Goal: Information Seeking & Learning: Find specific fact

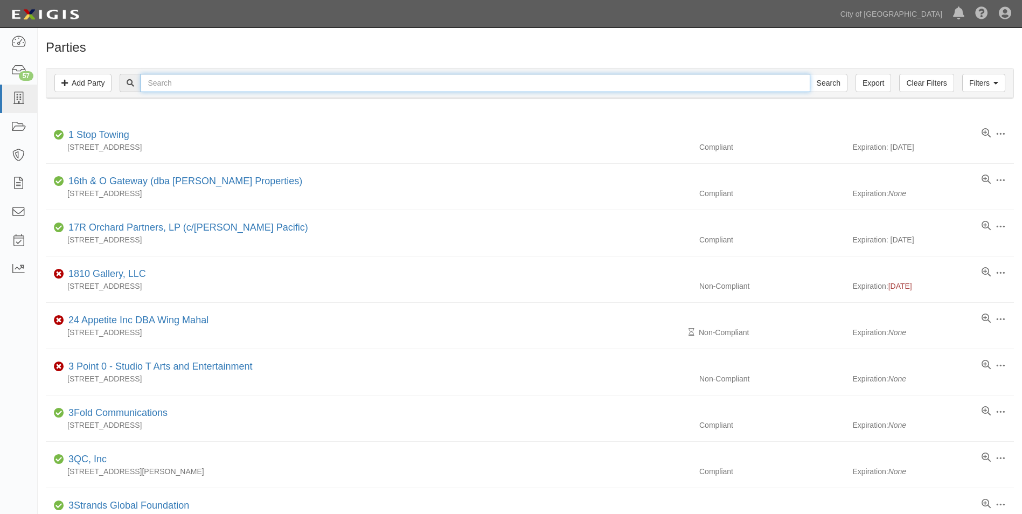
click at [198, 85] on input "text" at bounding box center [475, 83] width 669 height 18
type input "neutron"
click at [809, 74] on input "Search" at bounding box center [828, 83] width 38 height 18
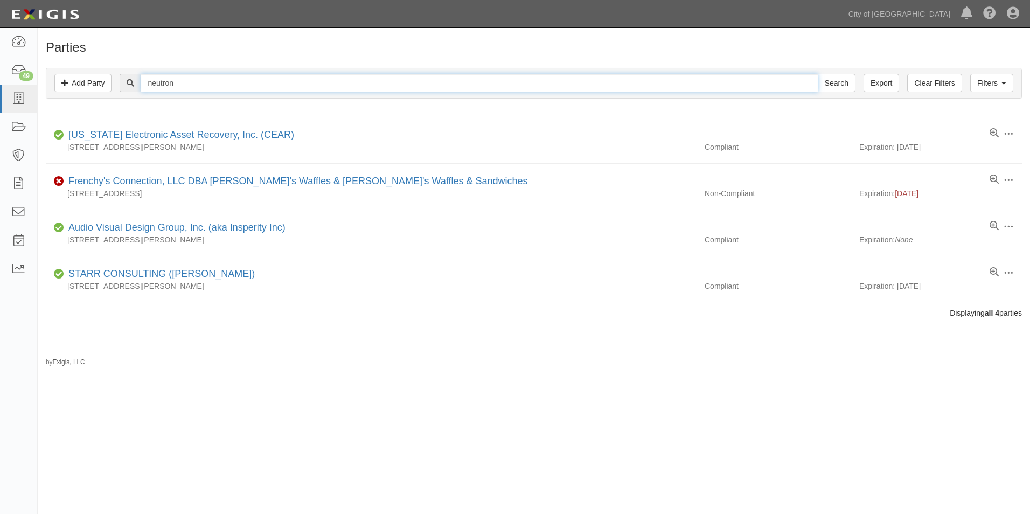
drag, startPoint x: 222, startPoint y: 84, endPoint x: 64, endPoint y: 71, distance: 159.4
click at [65, 71] on div "Filters Add Party Clear Filters Export neutron Search Filters" at bounding box center [533, 83] width 975 height 30
type input "Lime"
click at [817, 74] on input "Search" at bounding box center [836, 83] width 38 height 18
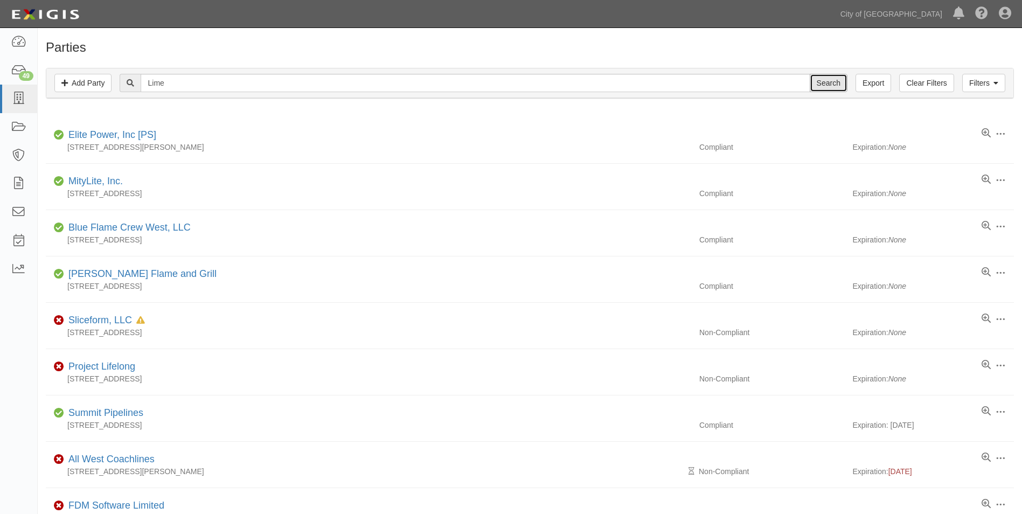
click at [838, 82] on input "Search" at bounding box center [828, 83] width 38 height 18
click at [986, 83] on link "Filters" at bounding box center [991, 83] width 43 height 18
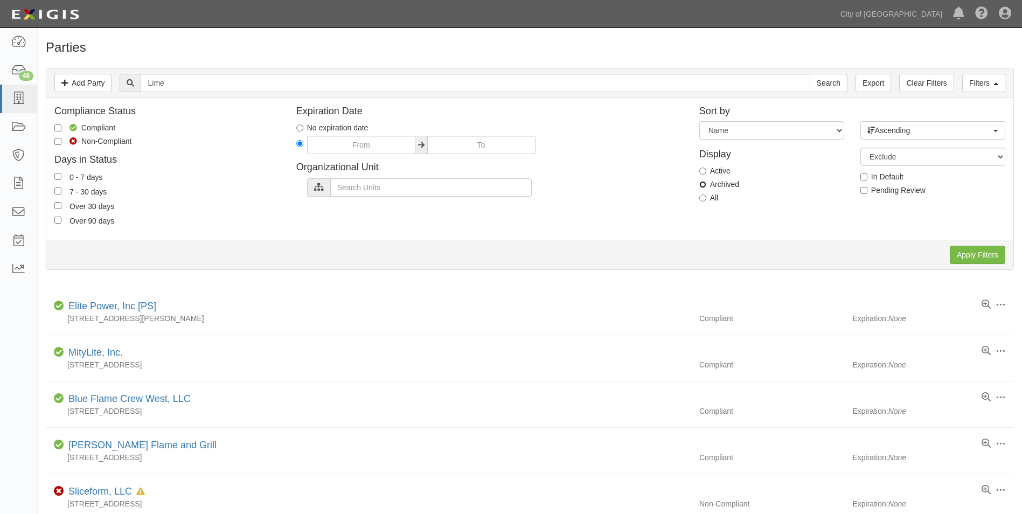
click at [704, 185] on input "Archived" at bounding box center [702, 184] width 7 height 7
radio input "true"
click at [970, 258] on input "Apply Filters" at bounding box center [976, 255] width 55 height 18
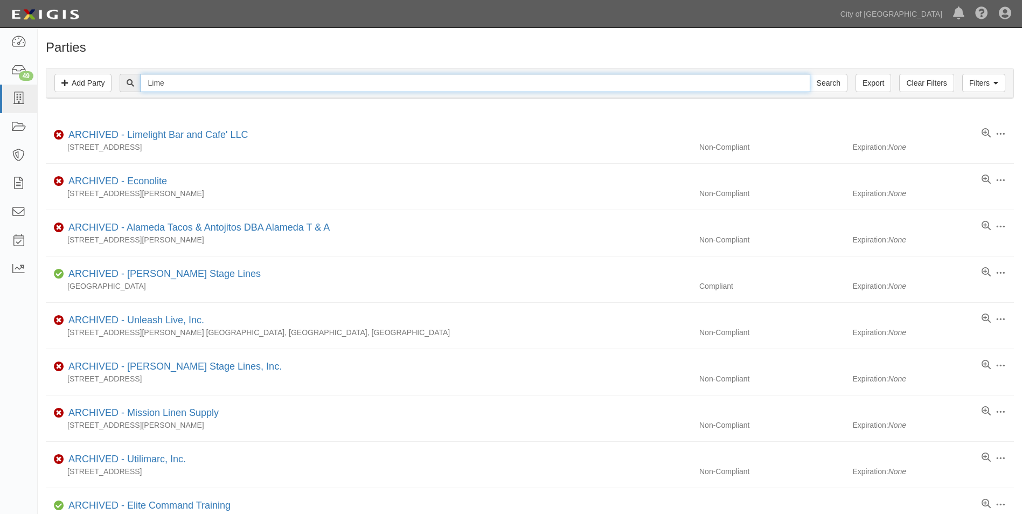
drag, startPoint x: 177, startPoint y: 82, endPoint x: 154, endPoint y: 82, distance: 22.6
click at [154, 82] on input "Lime" at bounding box center [475, 83] width 669 height 18
type input "L"
type input "Neutron"
click at [809, 74] on input "Search" at bounding box center [828, 83] width 38 height 18
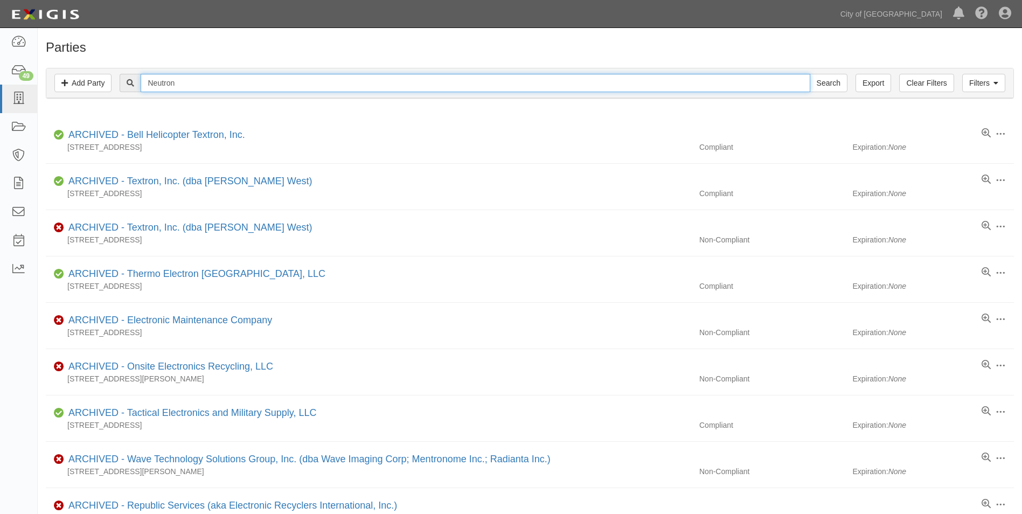
click at [261, 90] on input "Neutron" at bounding box center [475, 83] width 669 height 18
type input "Neutron Holdings"
click at [809, 74] on input "Search" at bounding box center [828, 83] width 38 height 18
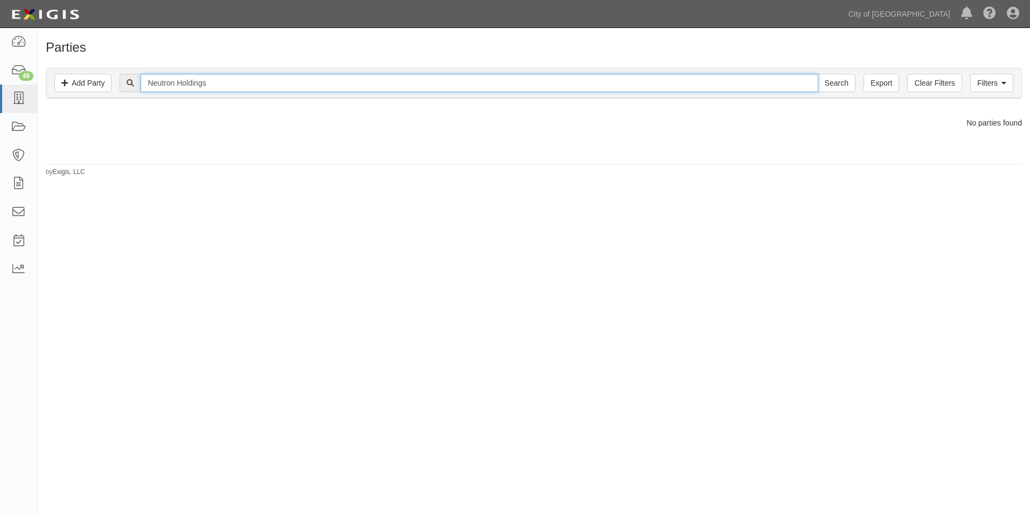
click at [311, 87] on input "Neutron Holdings" at bounding box center [479, 83] width 677 height 18
type input "Brett"
click at [817, 74] on input "Search" at bounding box center [836, 83] width 38 height 18
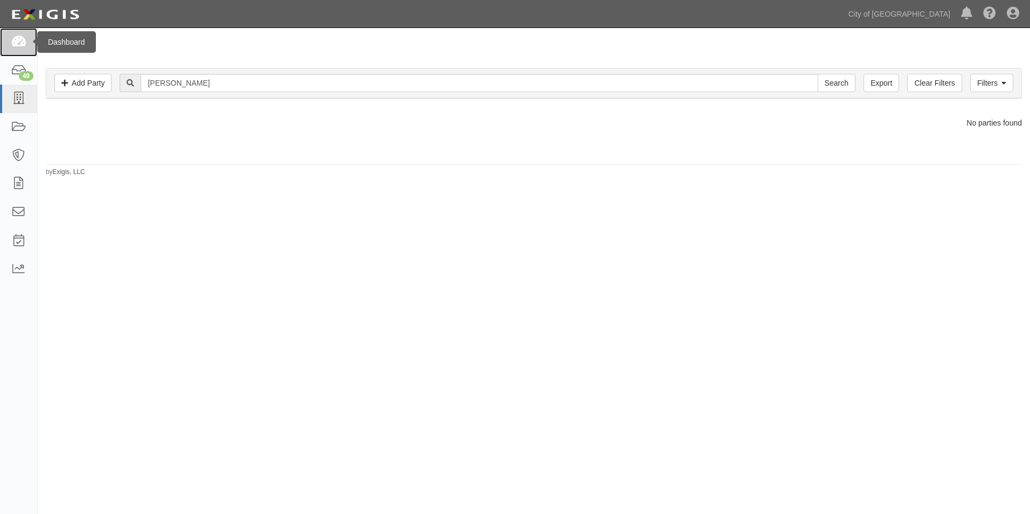
click at [18, 45] on icon at bounding box center [18, 42] width 15 height 12
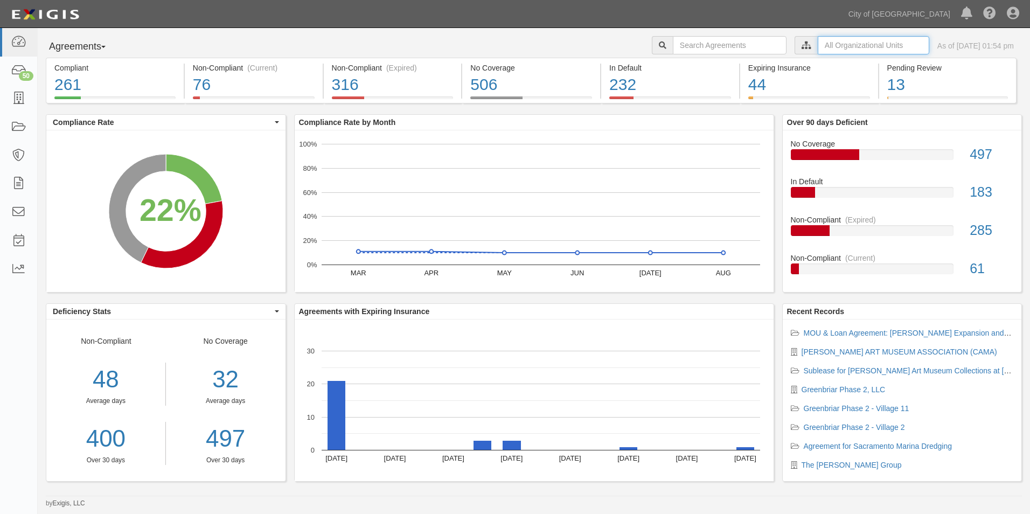
click at [861, 44] on input "text" at bounding box center [872, 45] width 111 height 18
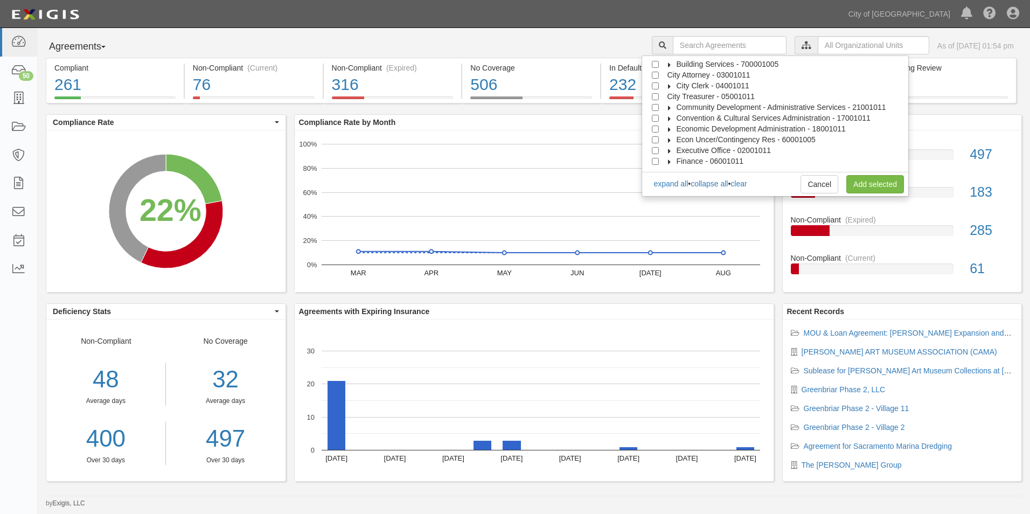
click at [705, 76] on span "City Attorney - 03001011" at bounding box center [708, 75] width 83 height 9
click at [718, 44] on input "text" at bounding box center [730, 45] width 114 height 18
type input "[PERSON_NAME]"
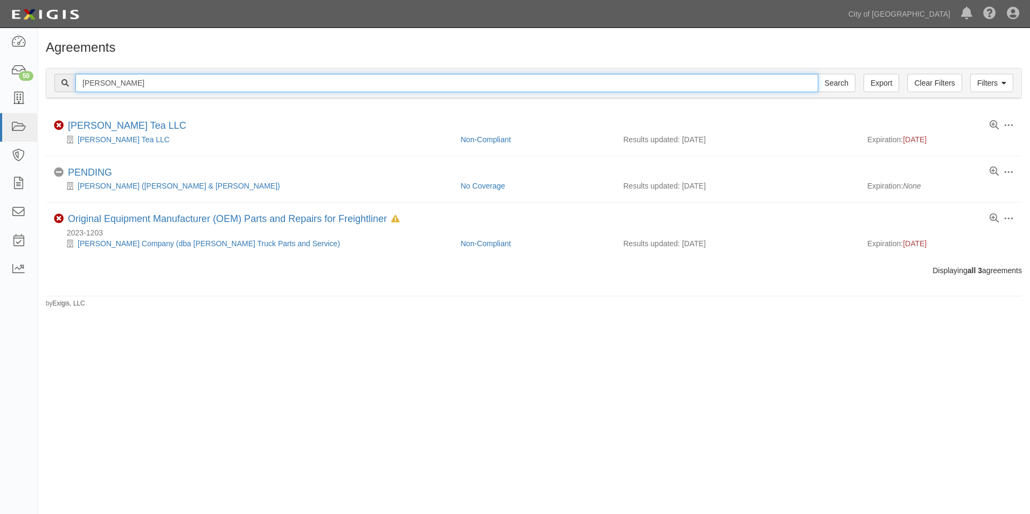
click at [215, 83] on input "[PERSON_NAME]" at bounding box center [446, 83] width 743 height 18
click at [216, 82] on input "[PERSON_NAME]" at bounding box center [446, 83] width 743 height 18
click at [216, 82] on input "Brett" at bounding box center [446, 83] width 743 height 18
type input "[PERSON_NAME]"
click at [817, 74] on input "Search" at bounding box center [836, 83] width 38 height 18
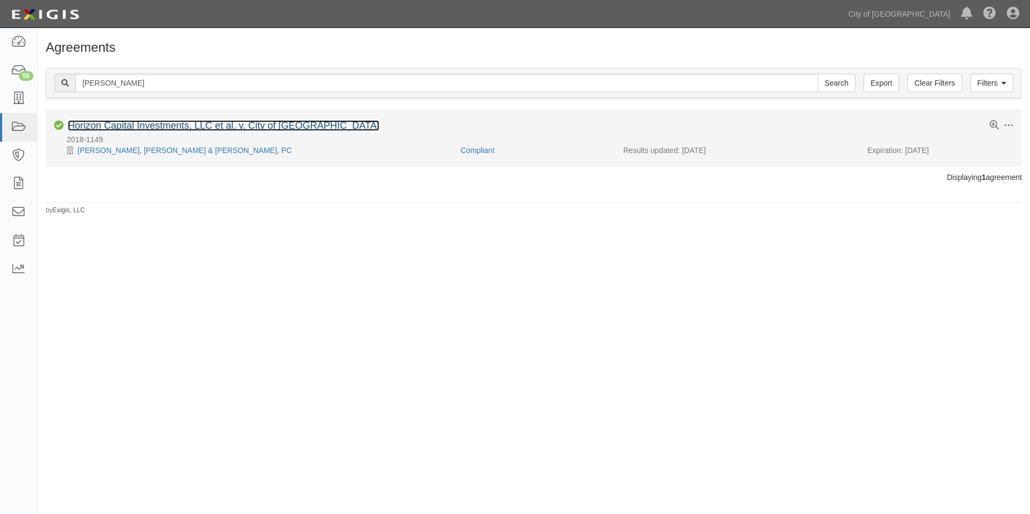
click at [192, 125] on link "Horizon Capital Investments, LLC et al. v. City of [GEOGRAPHIC_DATA]" at bounding box center [223, 125] width 311 height 11
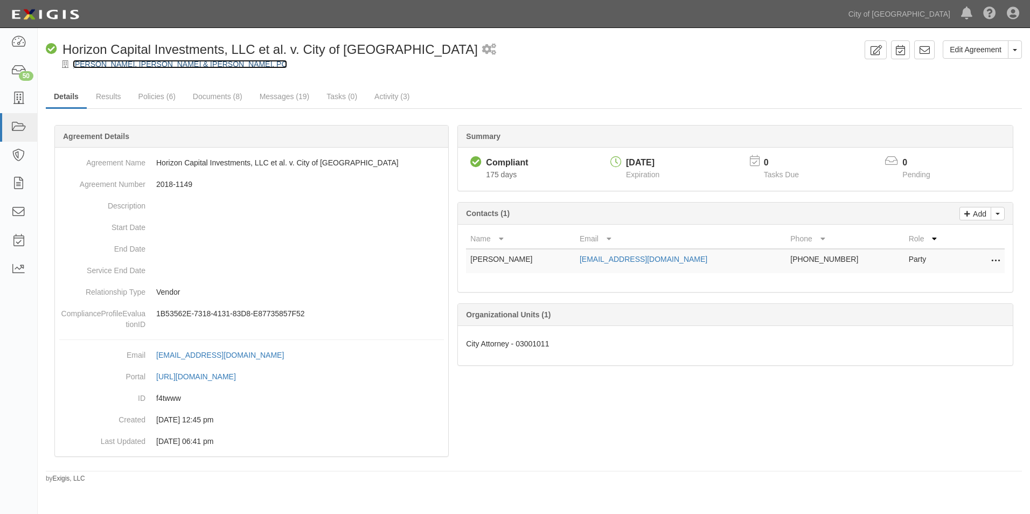
click at [129, 65] on link "[PERSON_NAME], [PERSON_NAME] & [PERSON_NAME], PC" at bounding box center [180, 64] width 214 height 9
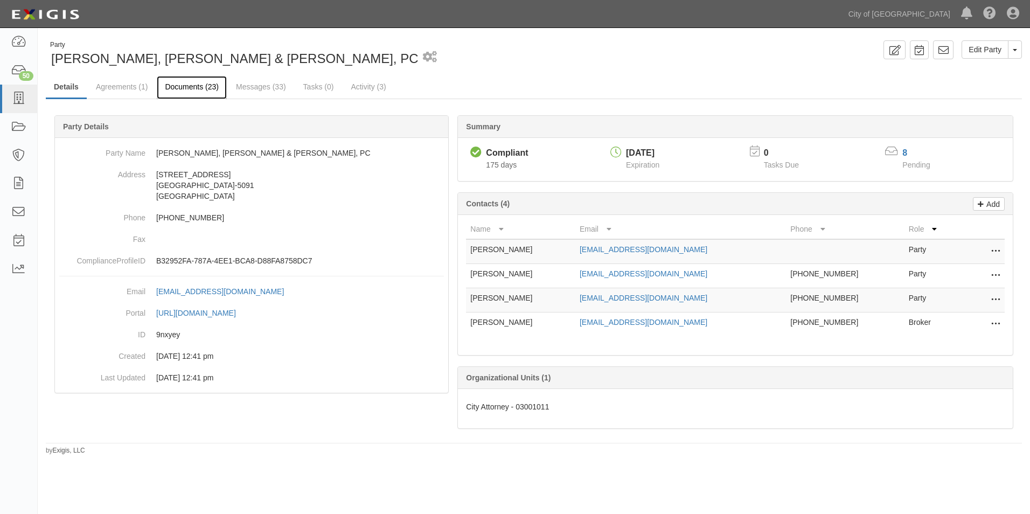
click at [202, 87] on link "Documents (23)" at bounding box center [192, 87] width 70 height 23
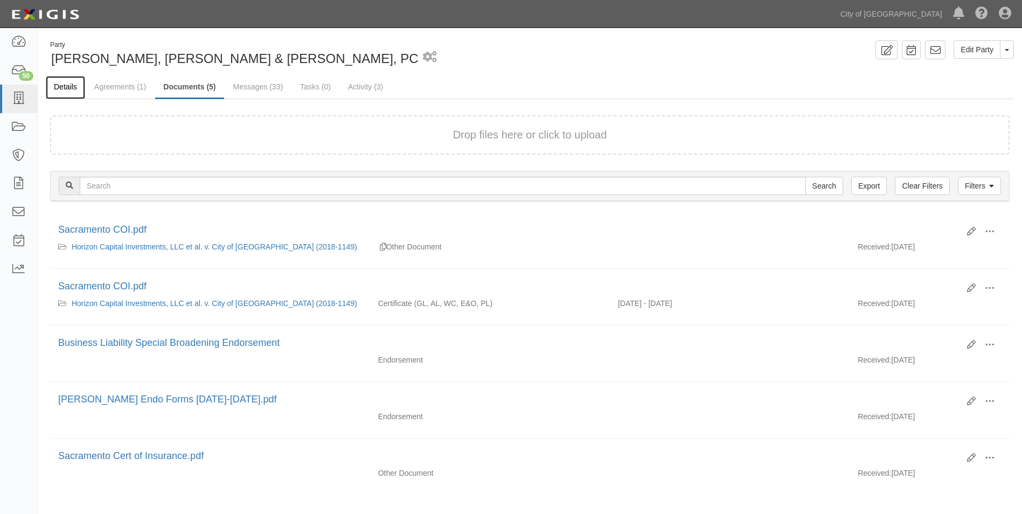
click at [67, 88] on link "Details" at bounding box center [65, 87] width 39 height 23
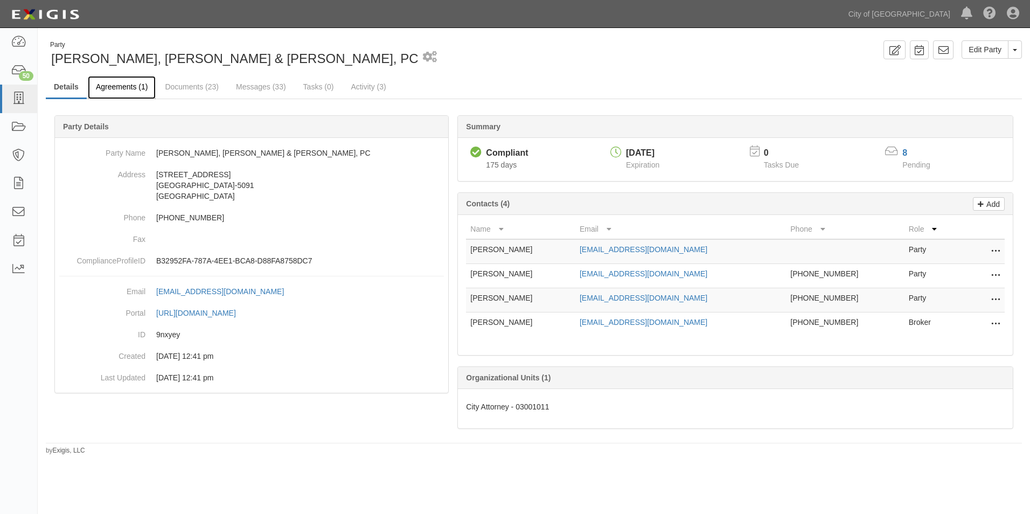
click at [134, 87] on link "Agreements (1)" at bounding box center [122, 87] width 68 height 23
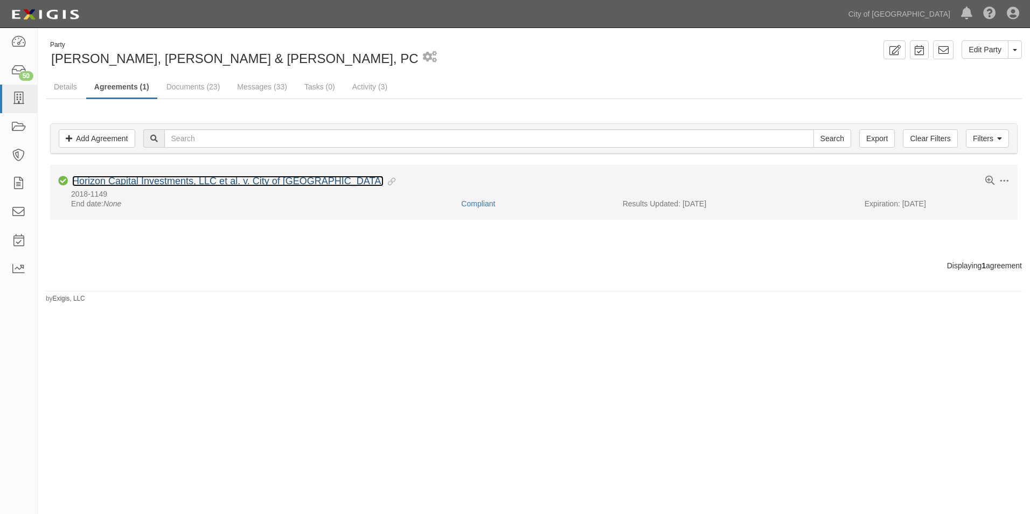
click at [145, 181] on link "Horizon Capital Investments, LLC et al. v. City of [GEOGRAPHIC_DATA]" at bounding box center [227, 181] width 311 height 11
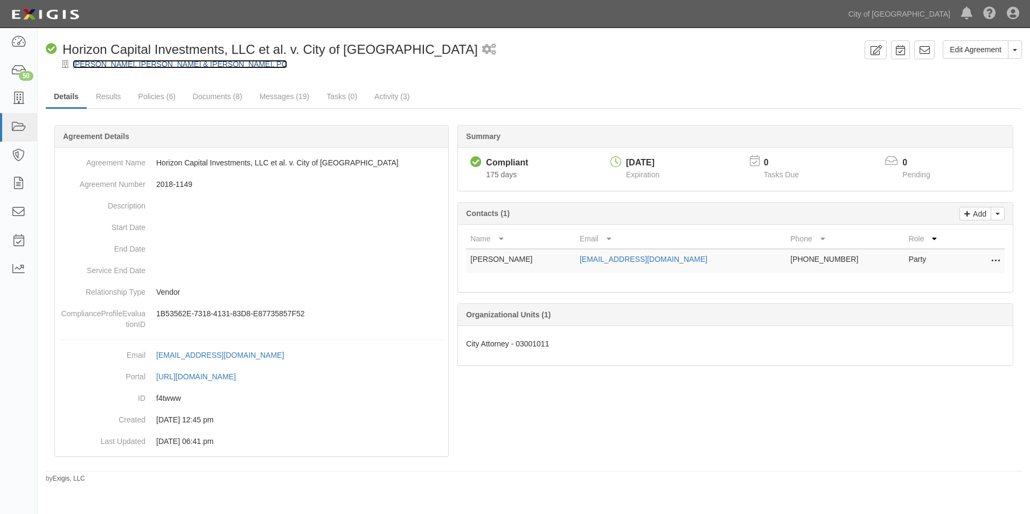
click at [99, 66] on link "[PERSON_NAME], [PERSON_NAME] & [PERSON_NAME], PC" at bounding box center [180, 64] width 214 height 9
